Goal: Task Accomplishment & Management: Manage account settings

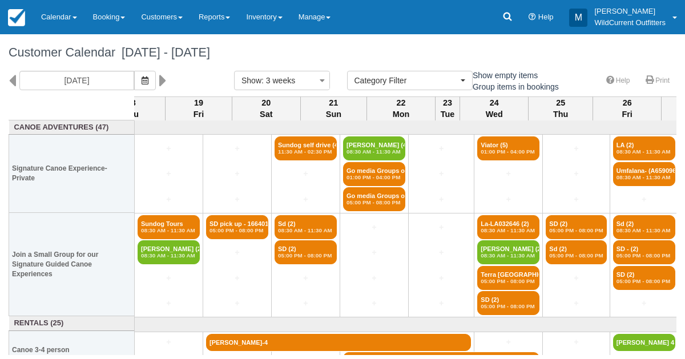
select select
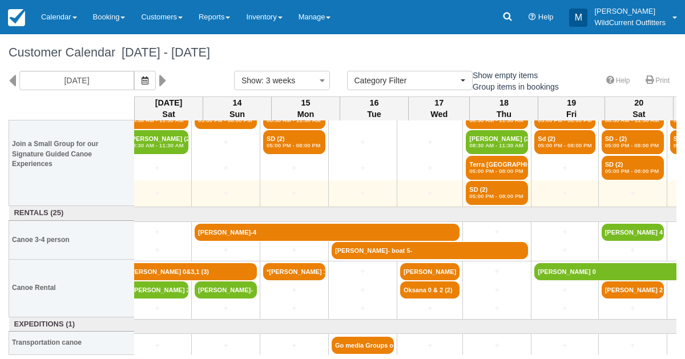
scroll to position [110, 0]
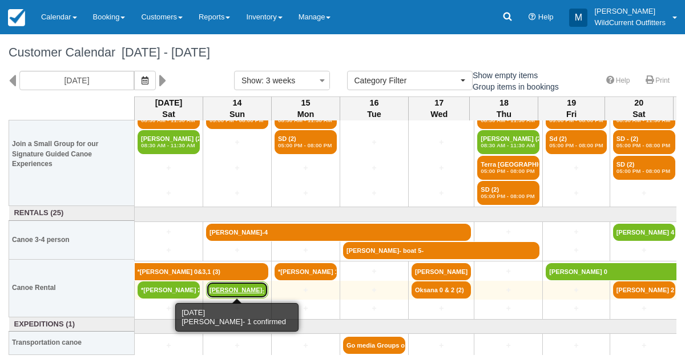
click at [232, 281] on link "[PERSON_NAME]-" at bounding box center [237, 289] width 62 height 17
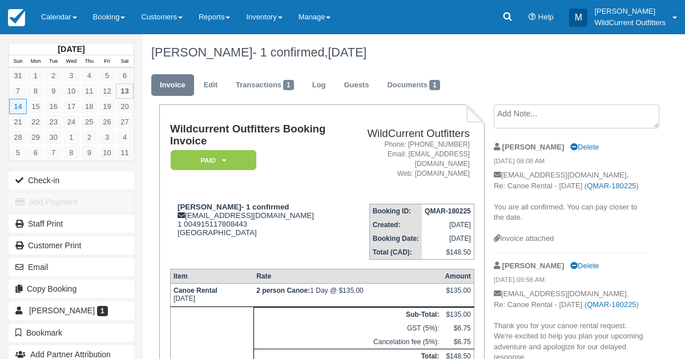
click at [232, 284] on td "Canoe Rental Sun Sept 14, 2025" at bounding box center [211, 295] width 83 height 23
click at [61, 13] on link "Calendar" at bounding box center [59, 17] width 52 height 34
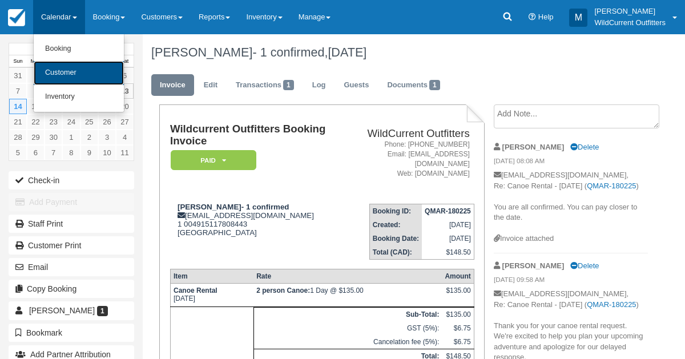
click at [61, 71] on link "Customer" at bounding box center [79, 73] width 90 height 24
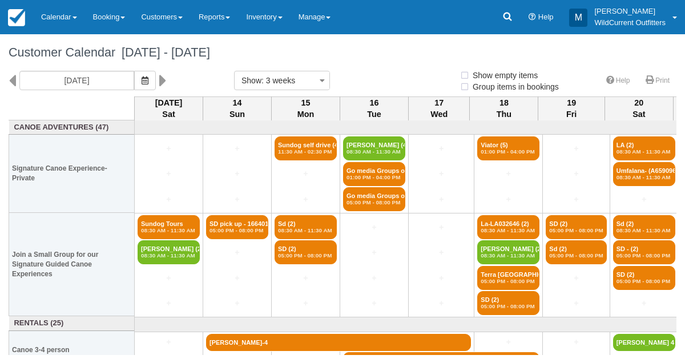
select select
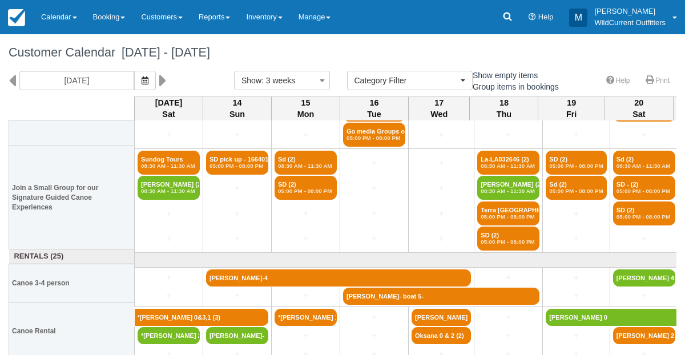
scroll to position [66, 0]
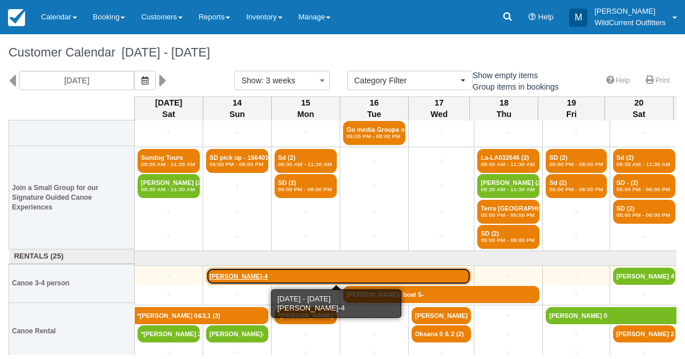
click at [235, 269] on link "[PERSON_NAME]-4" at bounding box center [338, 276] width 265 height 17
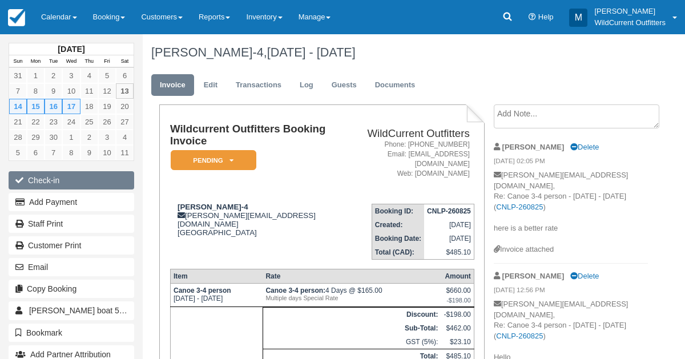
click at [45, 181] on button "Check-in" at bounding box center [72, 180] width 126 height 18
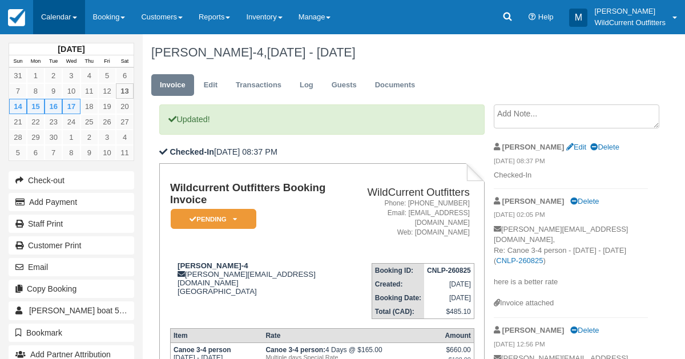
click at [51, 14] on link "Calendar" at bounding box center [59, 17] width 52 height 34
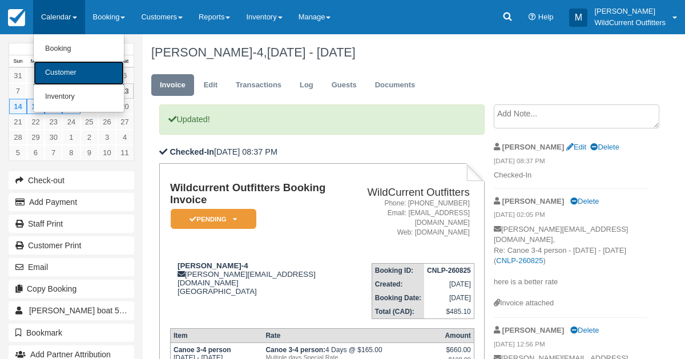
click at [56, 69] on link "Customer" at bounding box center [79, 73] width 90 height 24
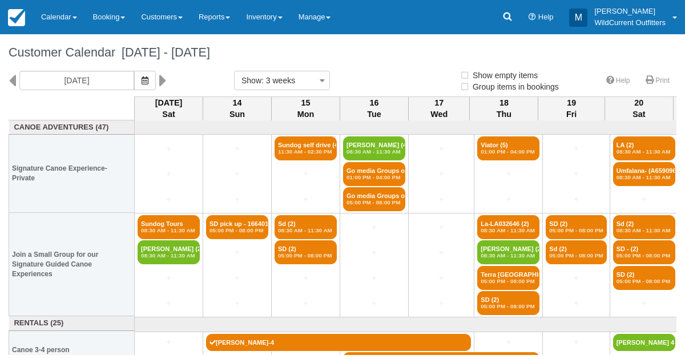
select select
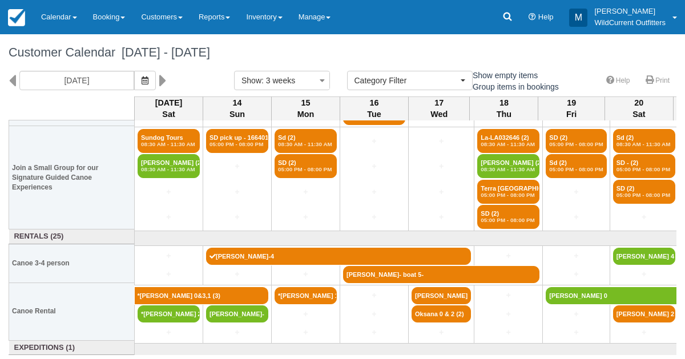
scroll to position [110, 0]
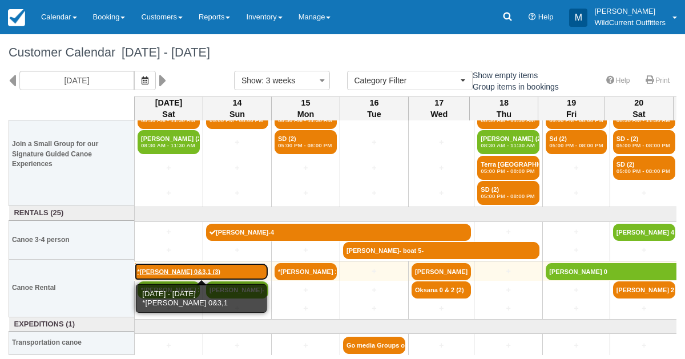
click at [183, 273] on link "*Jennifer Kaptein 0&3,1 (3)" at bounding box center [202, 271] width 134 height 17
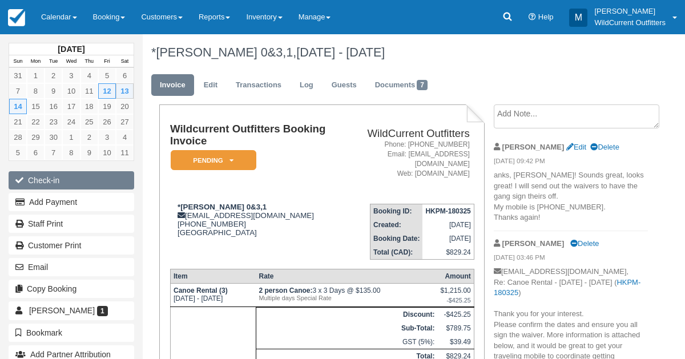
click at [34, 180] on button "Check-in" at bounding box center [72, 180] width 126 height 18
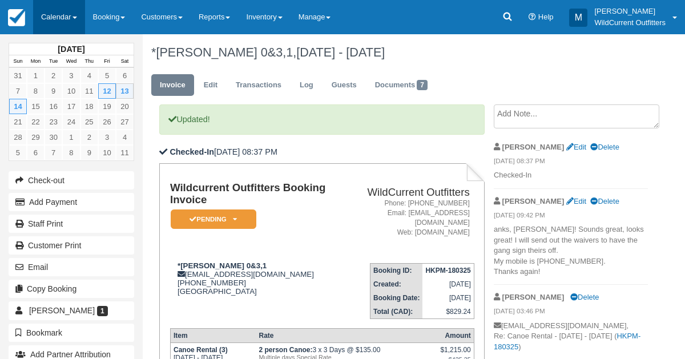
click at [61, 14] on link "Calendar" at bounding box center [59, 17] width 52 height 34
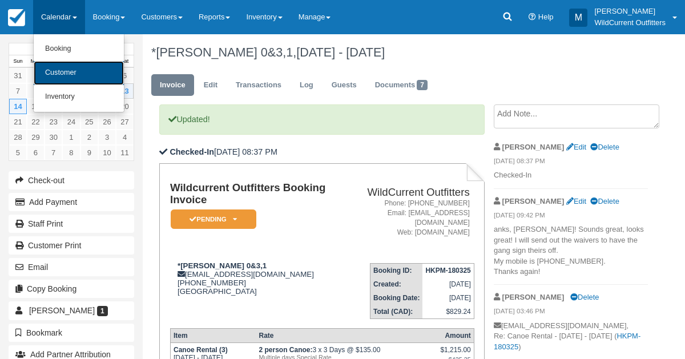
click at [56, 79] on link "Customer" at bounding box center [79, 73] width 90 height 24
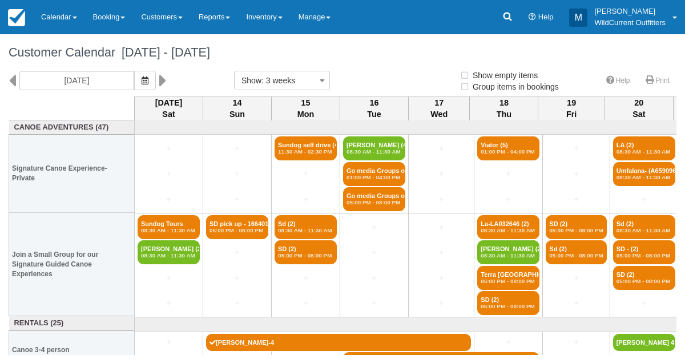
select select
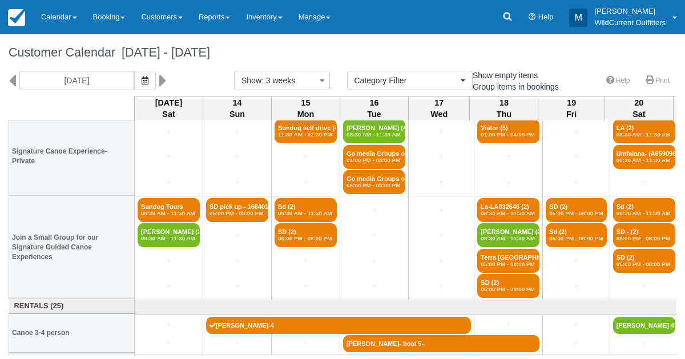
scroll to position [110, 0]
